Goal: Task Accomplishment & Management: Manage account settings

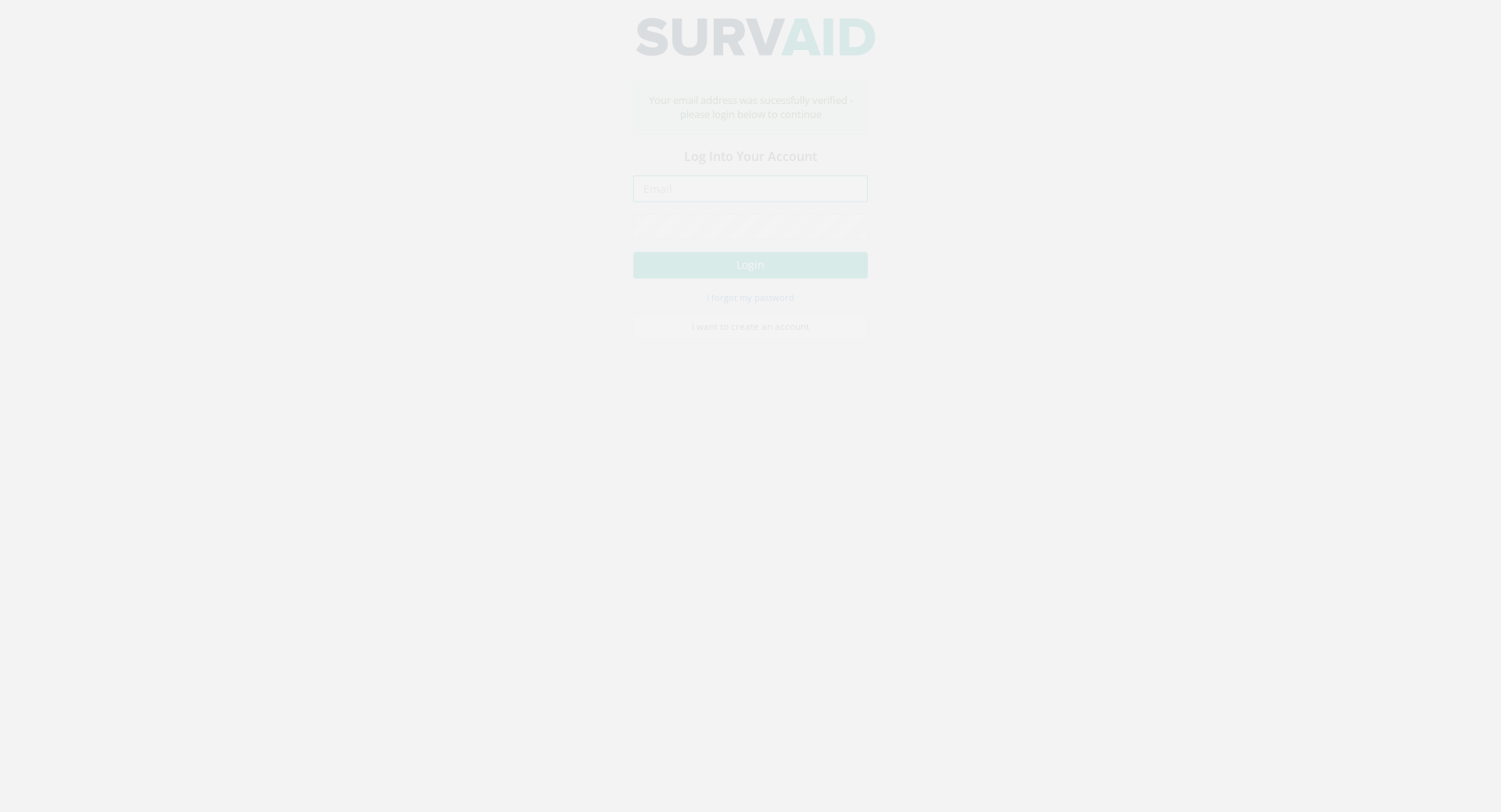
click at [685, 198] on input "email" at bounding box center [750, 202] width 235 height 26
click at [715, 204] on input "email" at bounding box center [750, 202] width 235 height 26
paste input "[PERSON_NAME][EMAIL_ADDRESS][PERSON_NAME][DOMAIN_NAME]"
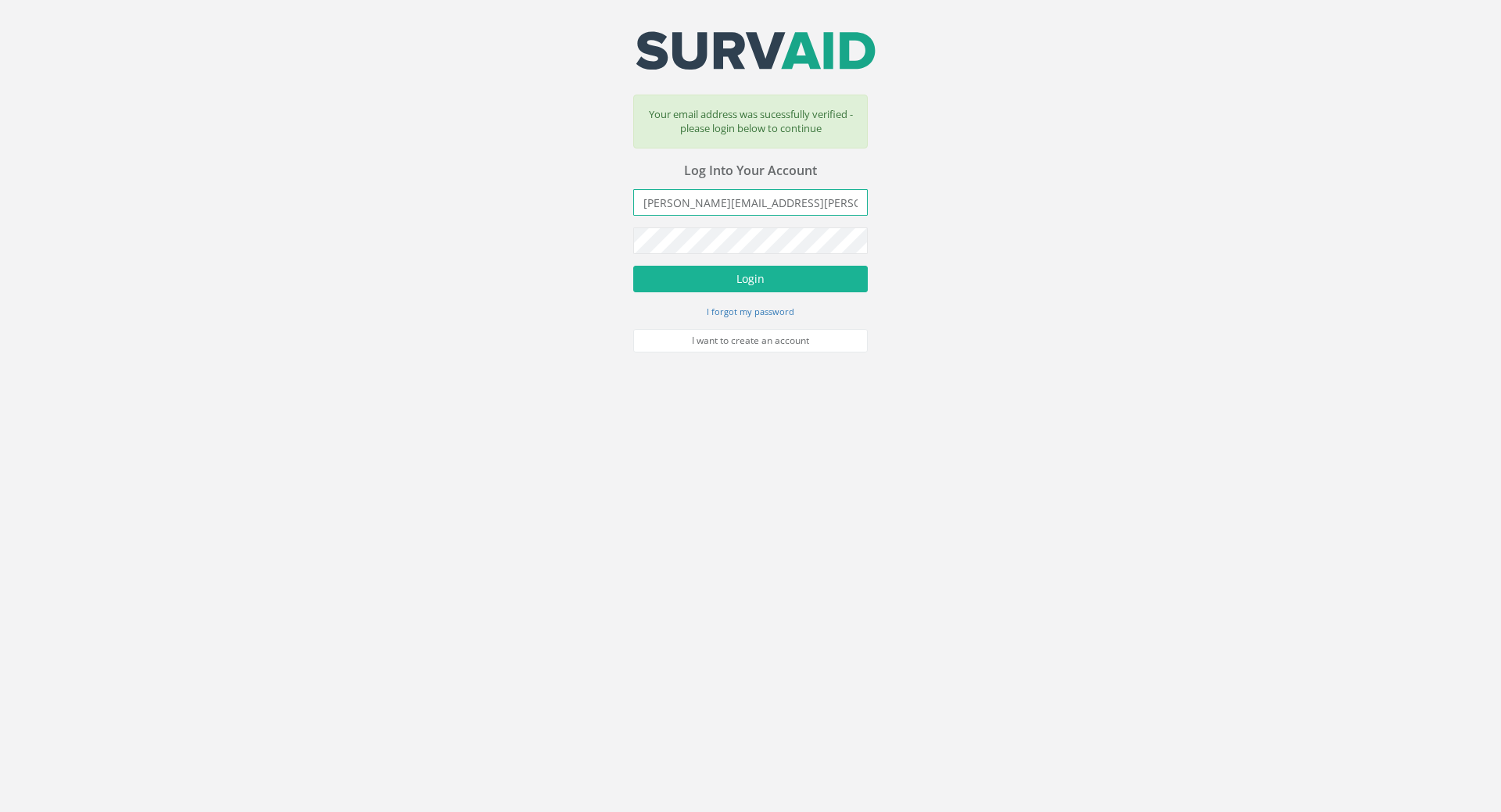
type input "[PERSON_NAME][EMAIL_ADDRESS][PERSON_NAME][DOMAIN_NAME]"
click at [760, 281] on button "Login" at bounding box center [750, 278] width 235 height 26
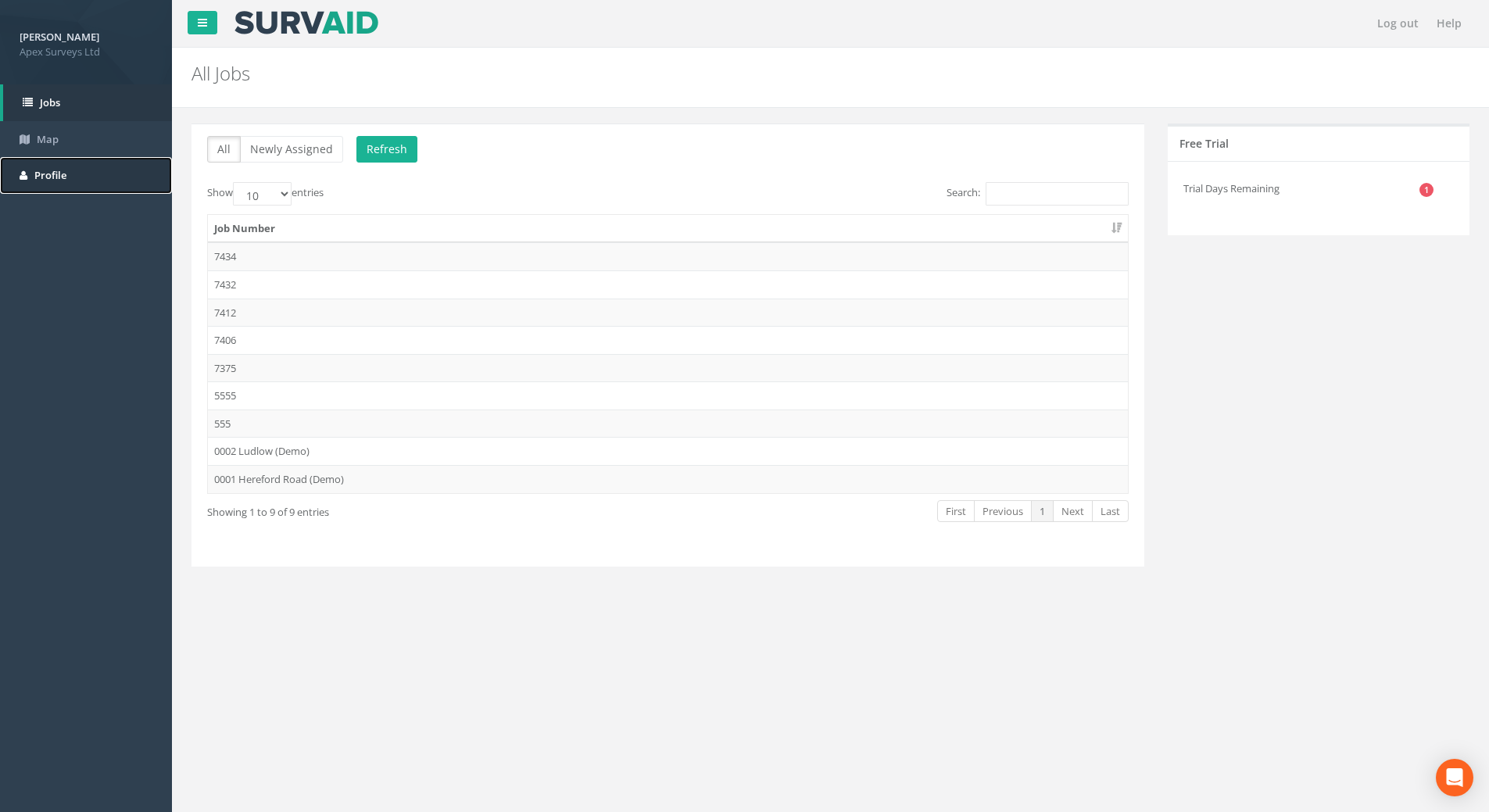
click at [61, 167] on link "Profile" at bounding box center [86, 175] width 172 height 37
